Goal: Transaction & Acquisition: Purchase product/service

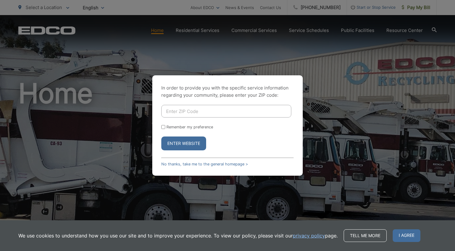
click at [198, 109] on input "Enter ZIP Code" at bounding box center [226, 111] width 130 height 13
type input "92083"
click at [161, 136] on button "Enter Website" at bounding box center [183, 143] width 45 height 14
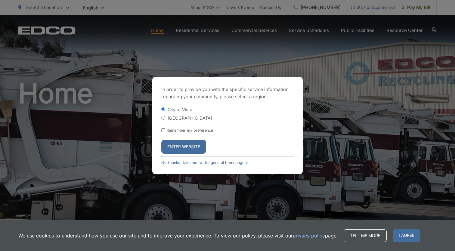
click at [180, 145] on button "Enter Website" at bounding box center [183, 147] width 45 height 14
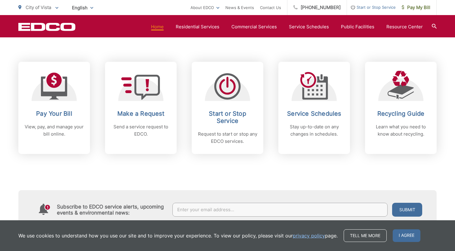
scroll to position [230, 0]
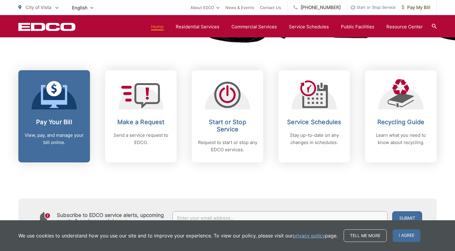
click at [74, 122] on h2 "Pay Your Bill" at bounding box center [54, 121] width 60 height 7
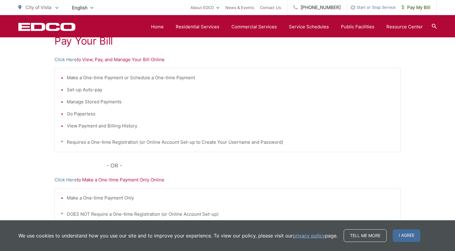
scroll to position [121, 0]
click at [417, 9] on span "Pay My Bill" at bounding box center [416, 7] width 29 height 7
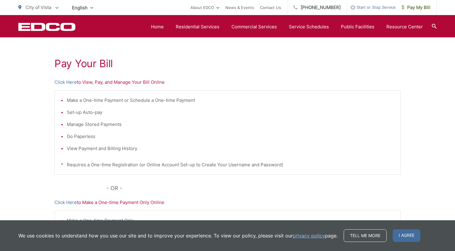
scroll to position [93, 0]
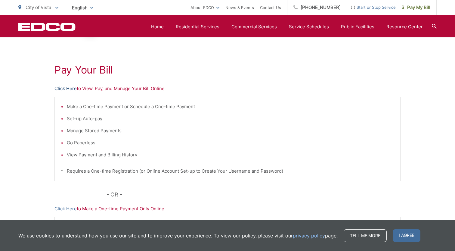
click at [69, 92] on link "Click Here" at bounding box center [66, 88] width 22 height 7
click at [66, 88] on link "Click Here" at bounding box center [66, 88] width 22 height 7
